Goal: Information Seeking & Learning: Learn about a topic

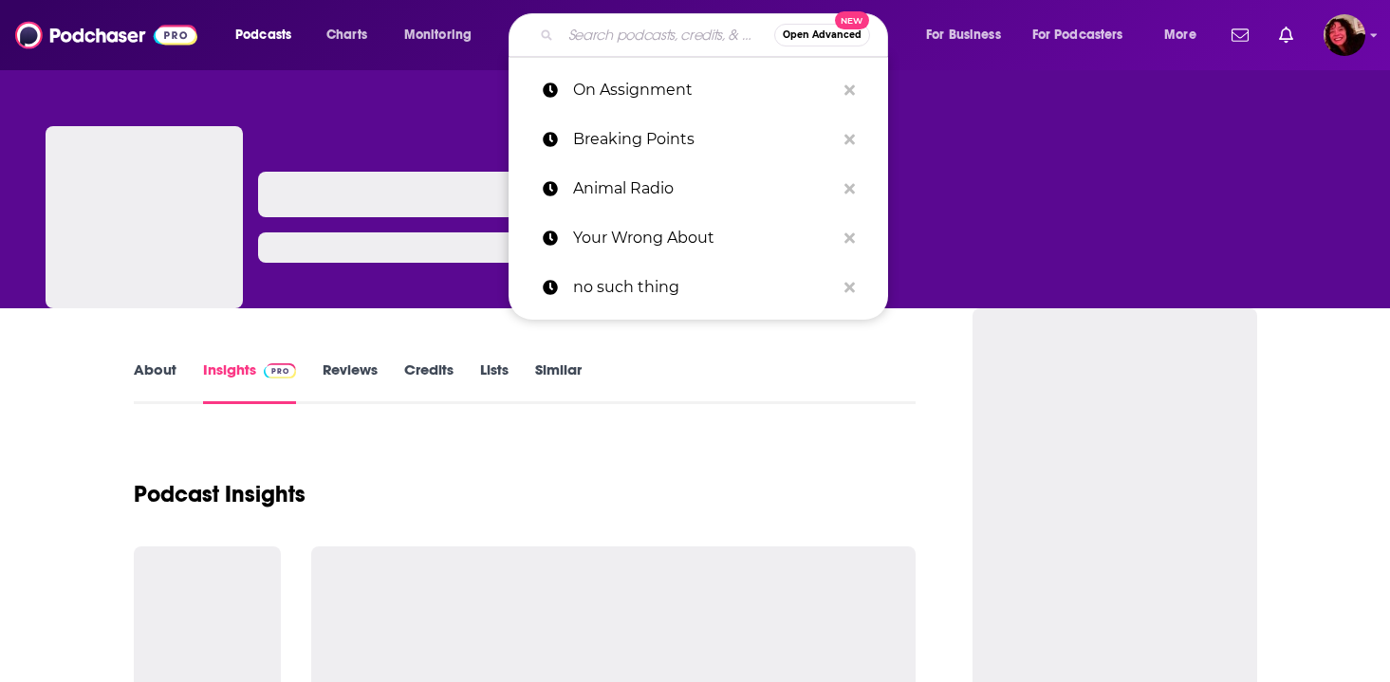
click at [618, 42] on input "Search podcasts, credits, & more..." at bounding box center [667, 35] width 213 height 30
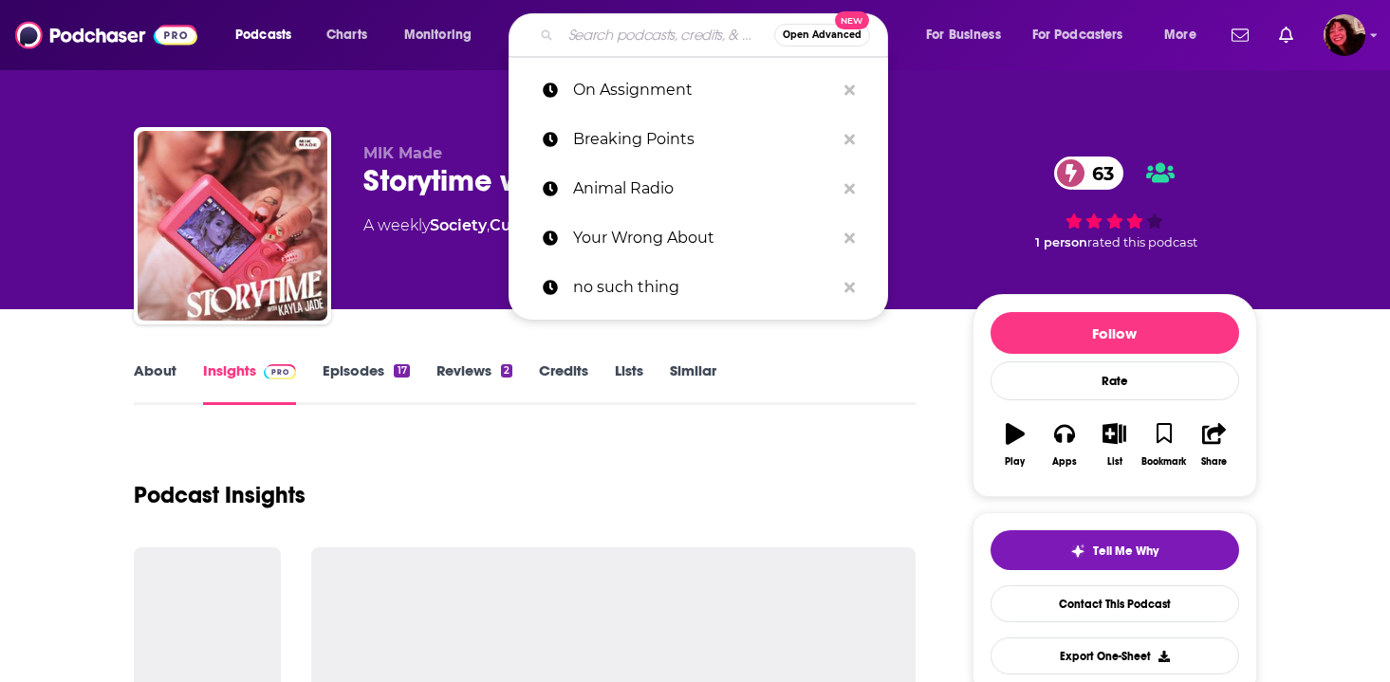
paste input "Rescue"
type input "Rescue"
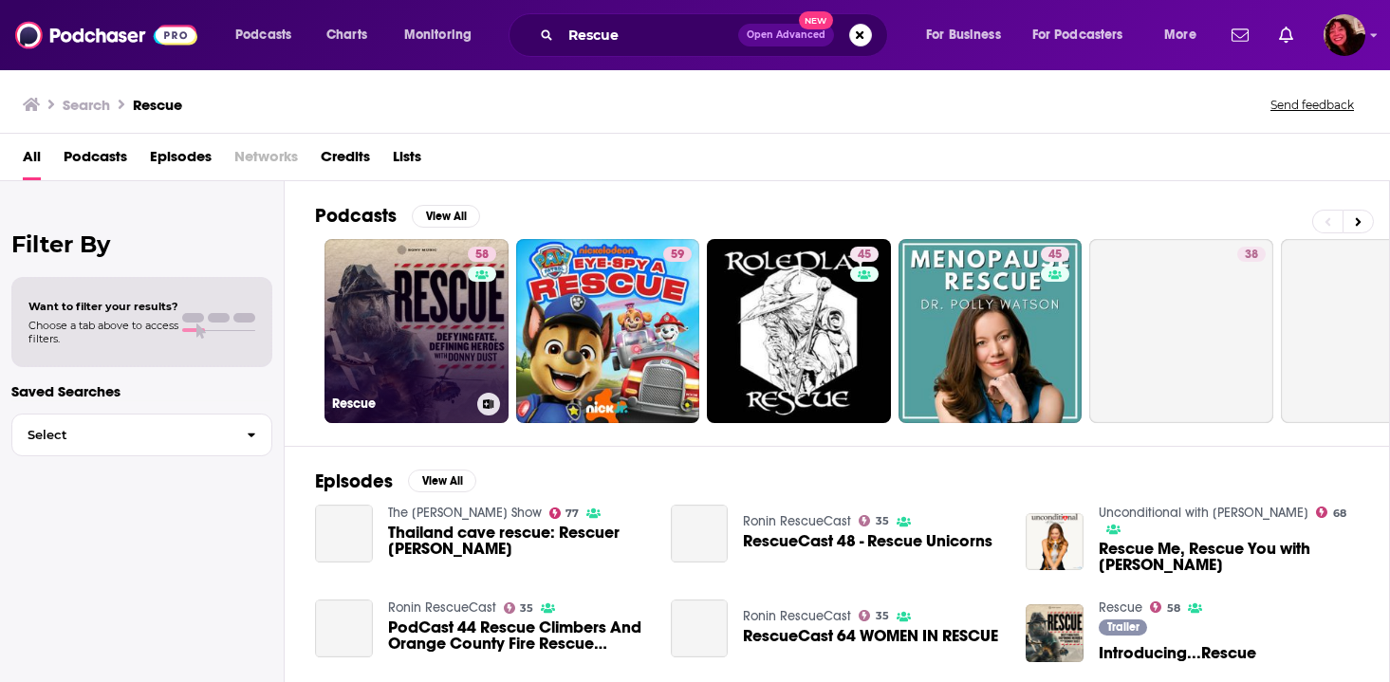
click at [429, 343] on link "58 Rescue" at bounding box center [417, 331] width 184 height 184
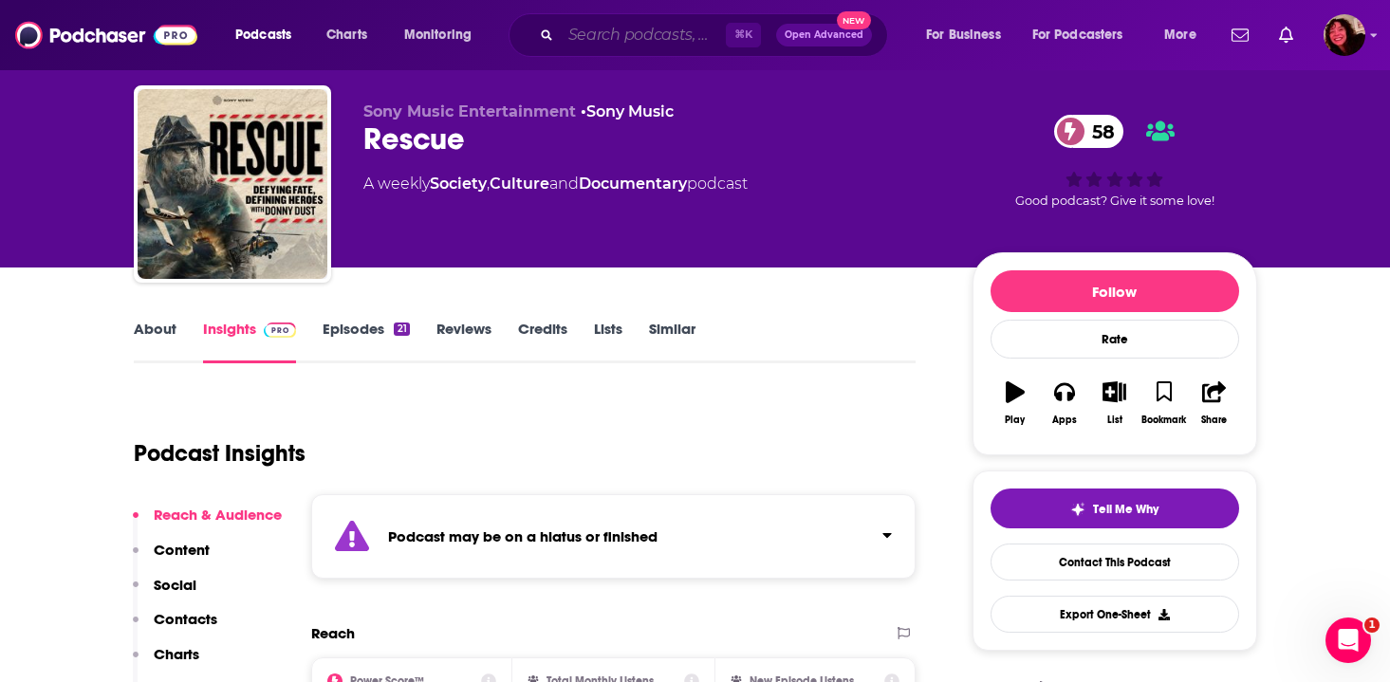
click at [573, 35] on input "Search podcasts, credits, & more..." at bounding box center [643, 35] width 165 height 30
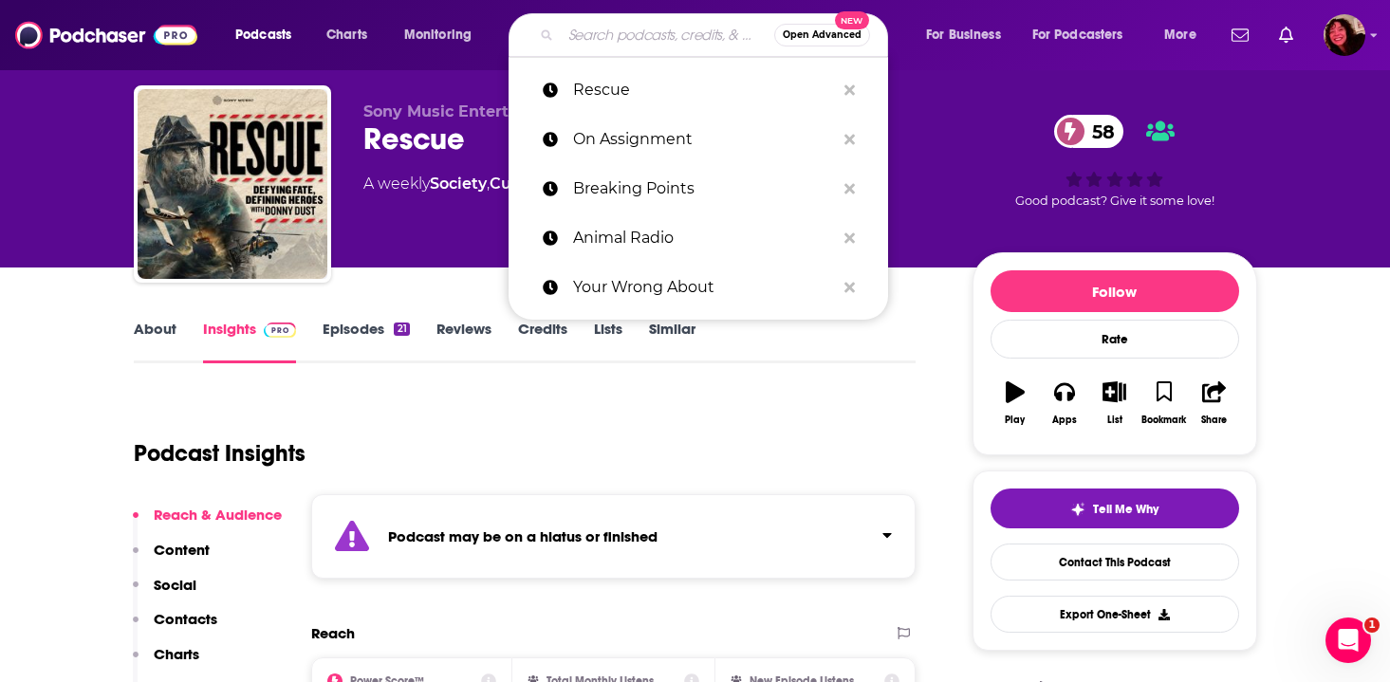
paste input "Those Weekend Golf Guys"
type input "Those Weekend Golf Guys"
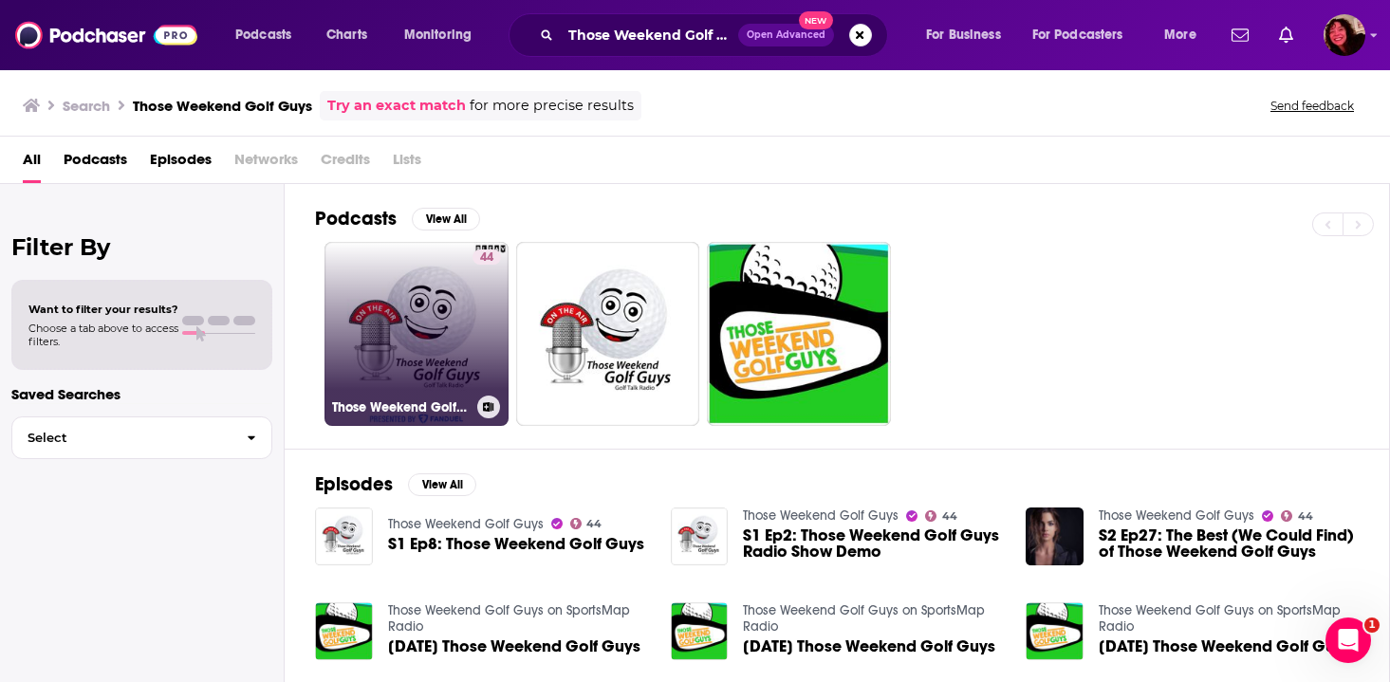
click at [420, 312] on link "44 Those Weekend Golf Guys" at bounding box center [417, 334] width 184 height 184
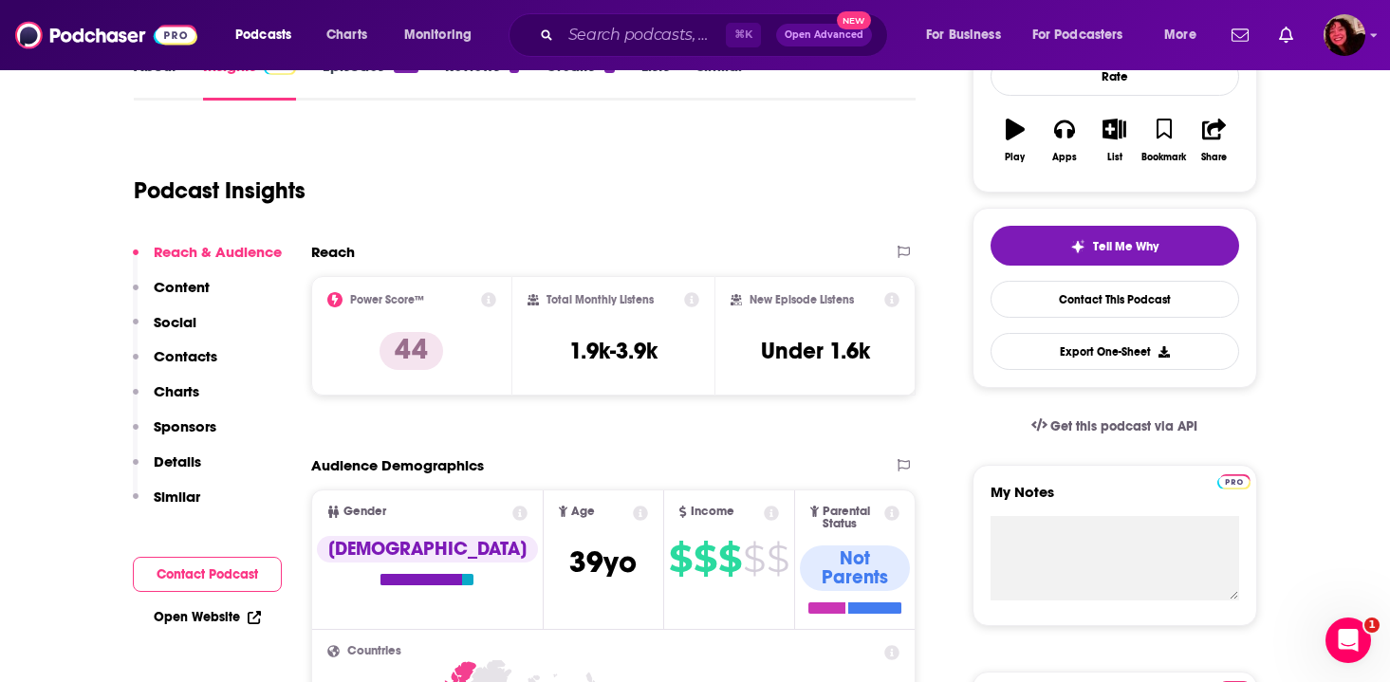
scroll to position [306, 0]
